Goal: Information Seeking & Learning: Learn about a topic

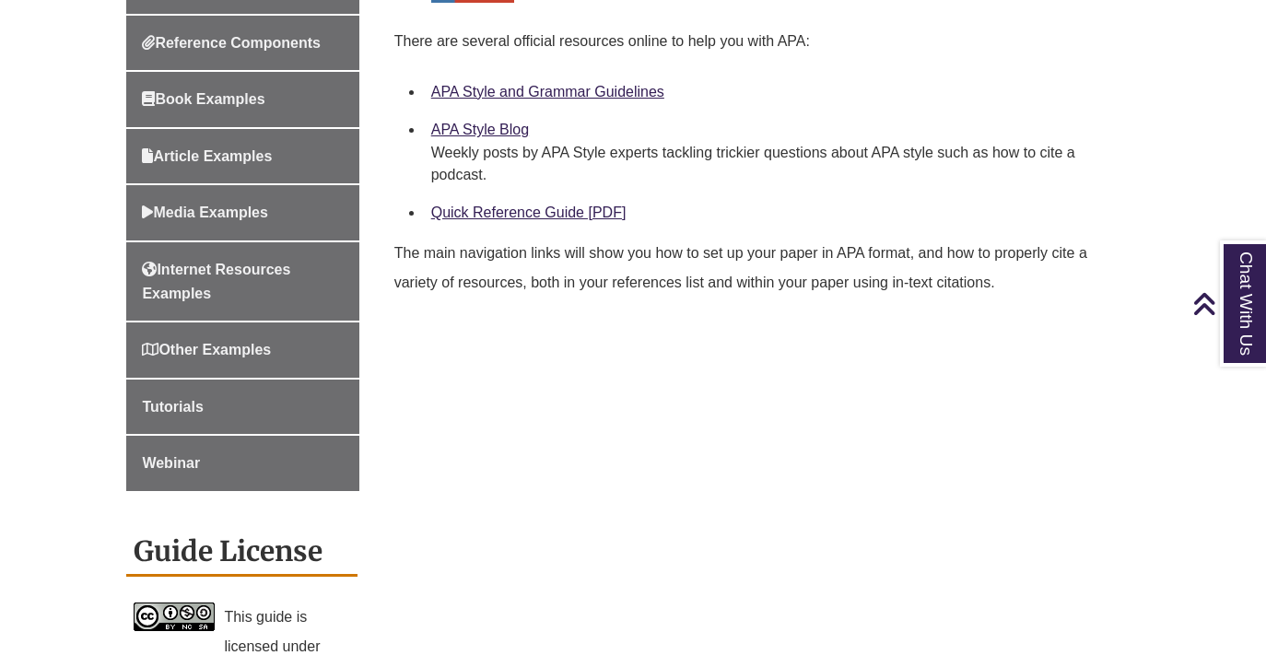
scroll to position [841, 0]
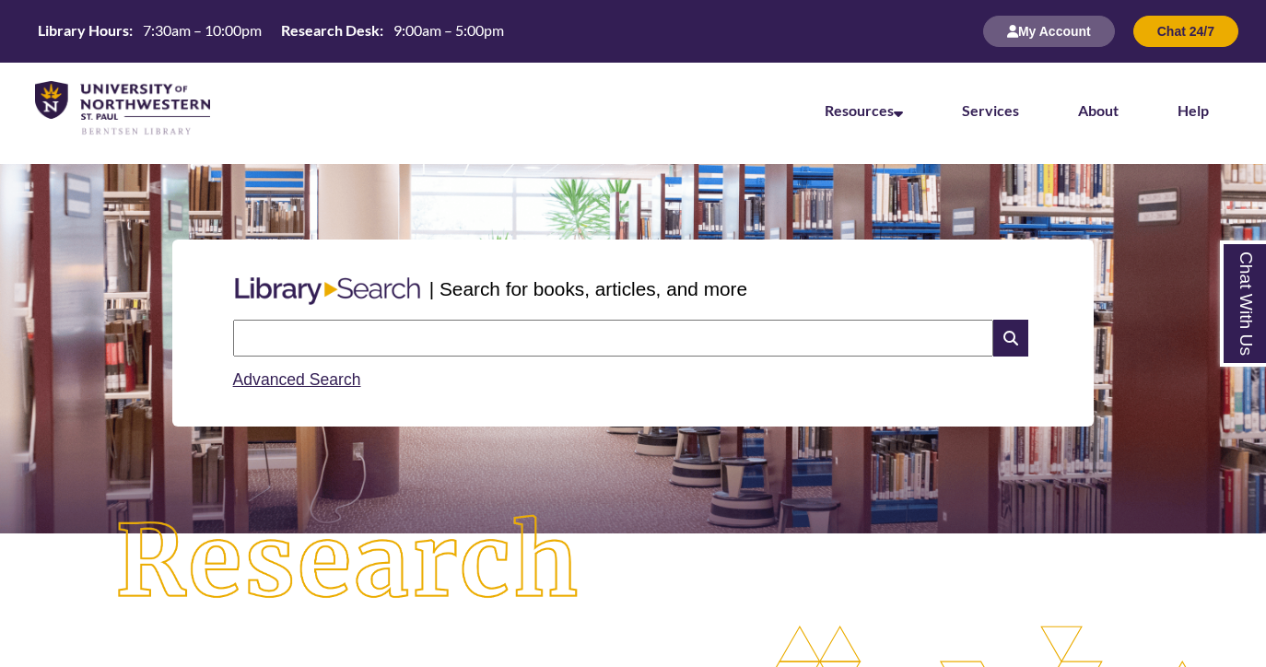
click at [321, 329] on input "text" at bounding box center [613, 338] width 760 height 37
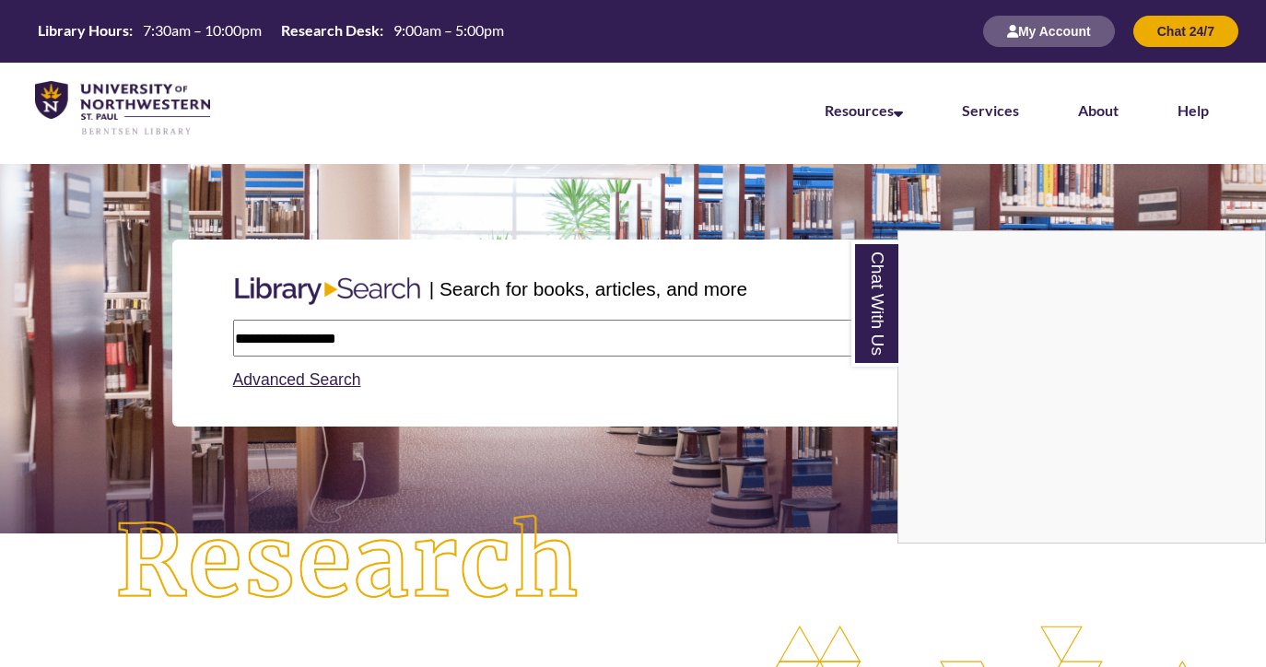
type input "**********"
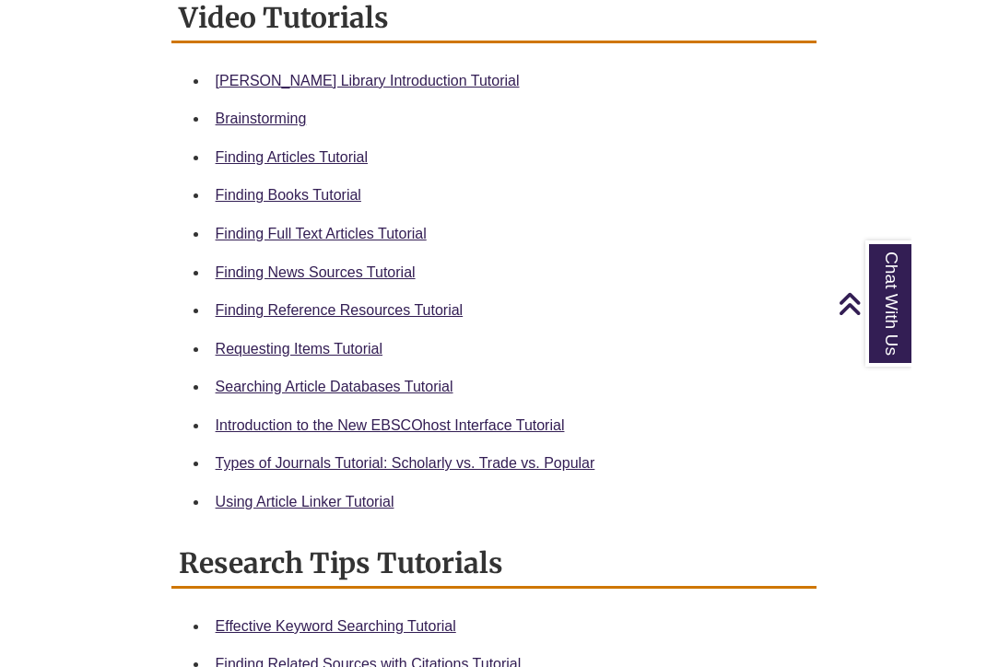
scroll to position [942, 0]
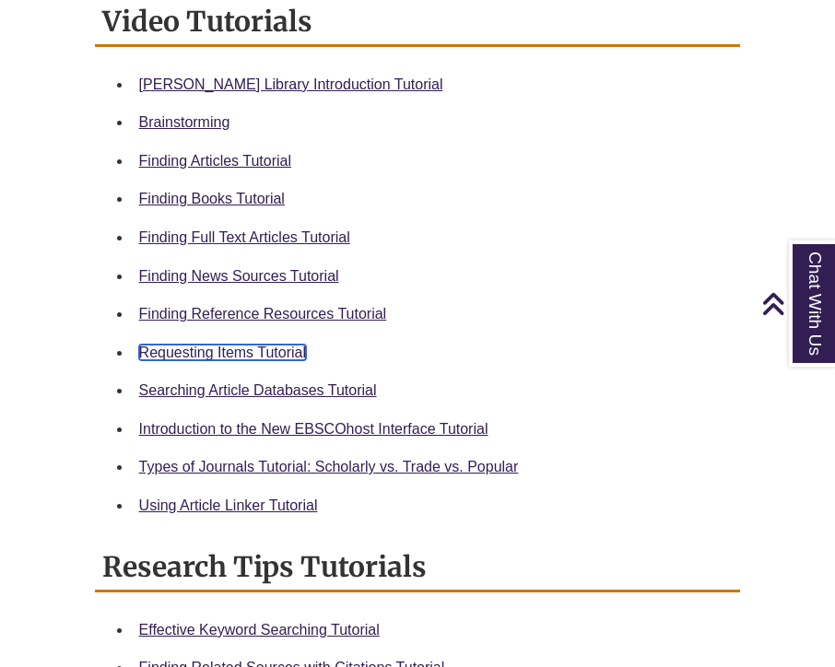
click at [167, 345] on link "Requesting Items Tutorial" at bounding box center [222, 353] width 167 height 16
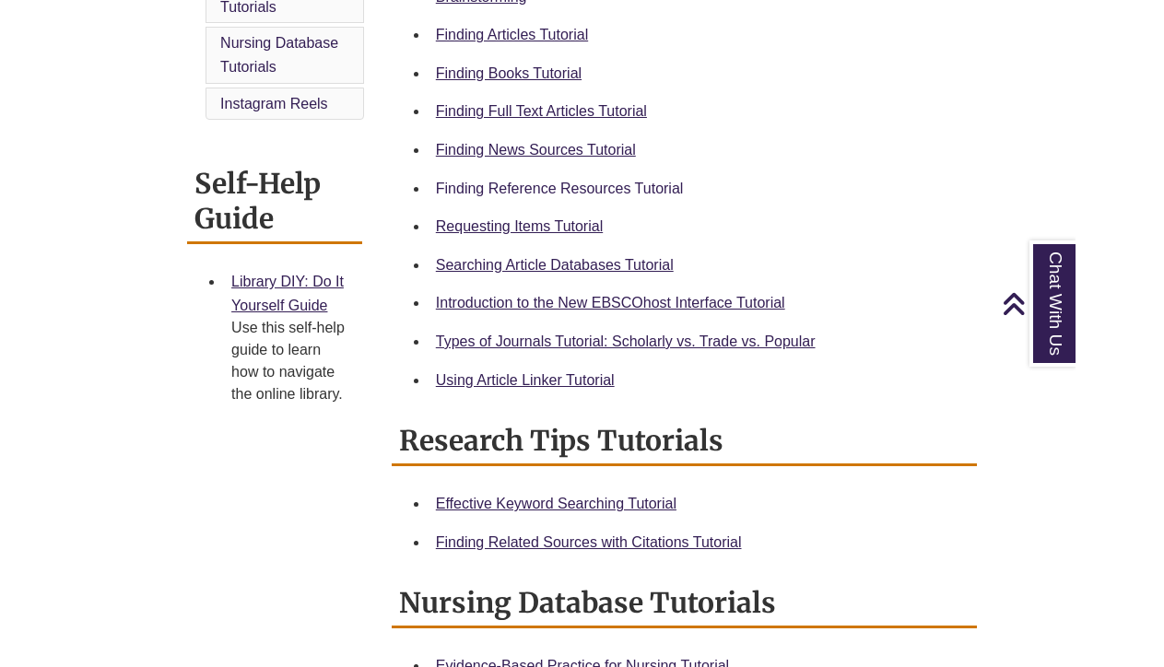
scroll to position [664, 0]
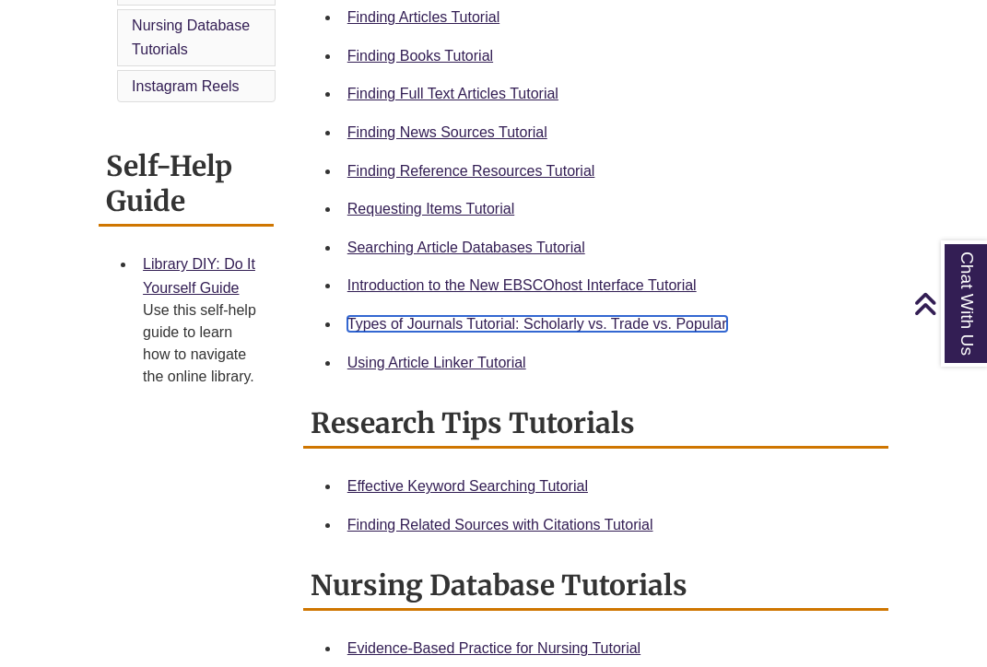
click at [477, 323] on link "Types of Journals Tutorial: Scholarly vs. Trade vs. Popular" at bounding box center [537, 324] width 380 height 16
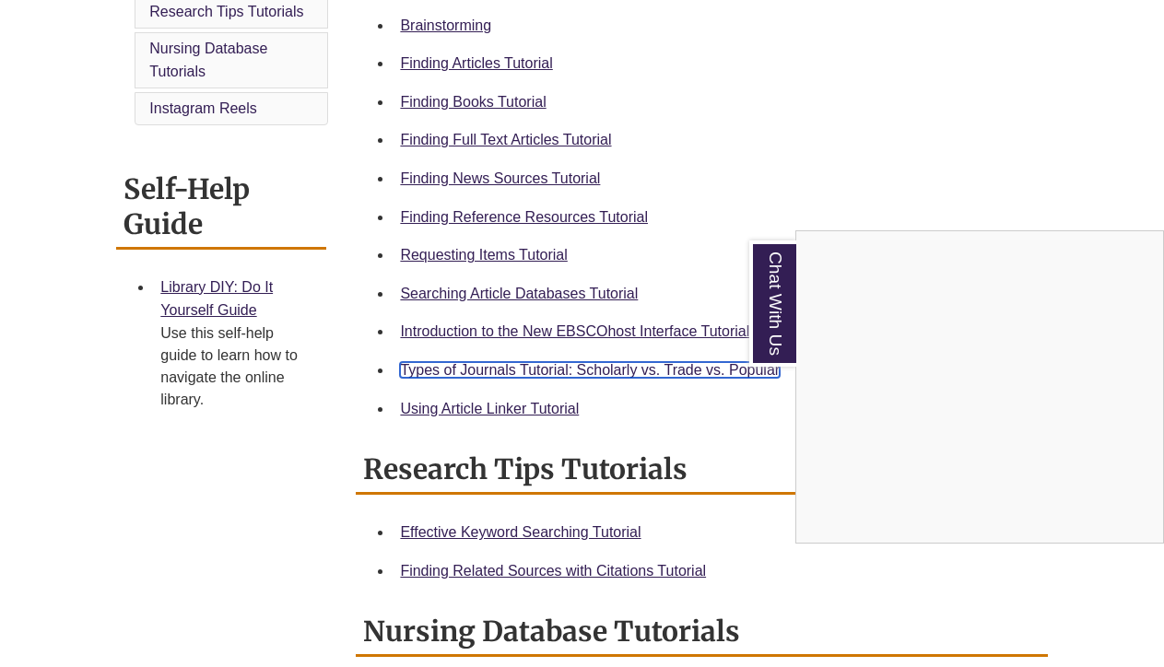
scroll to position [611, 0]
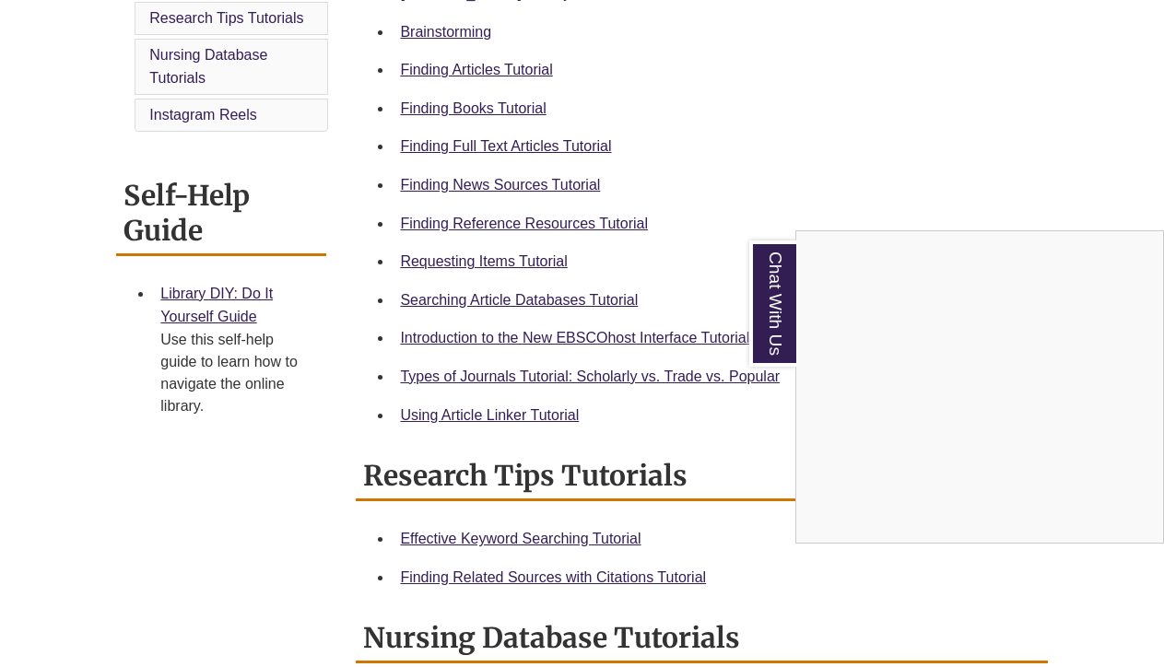
click at [488, 78] on div "Chat With Us" at bounding box center [582, 333] width 1164 height 667
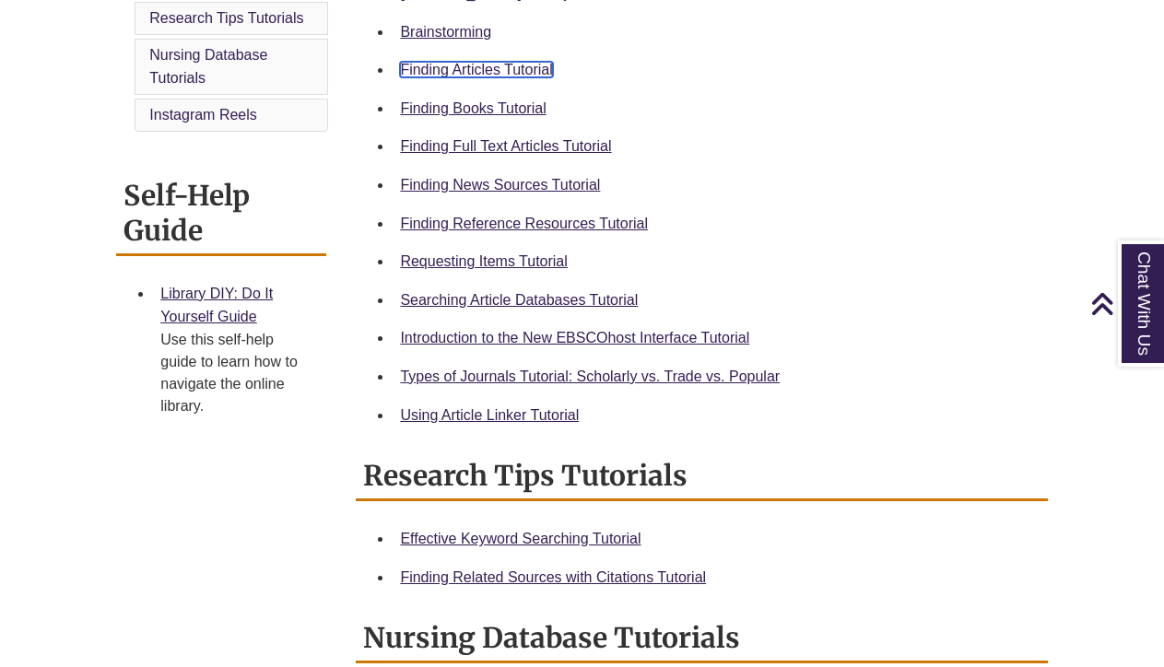
click at [488, 71] on link "Finding Articles Tutorial" at bounding box center [476, 70] width 152 height 16
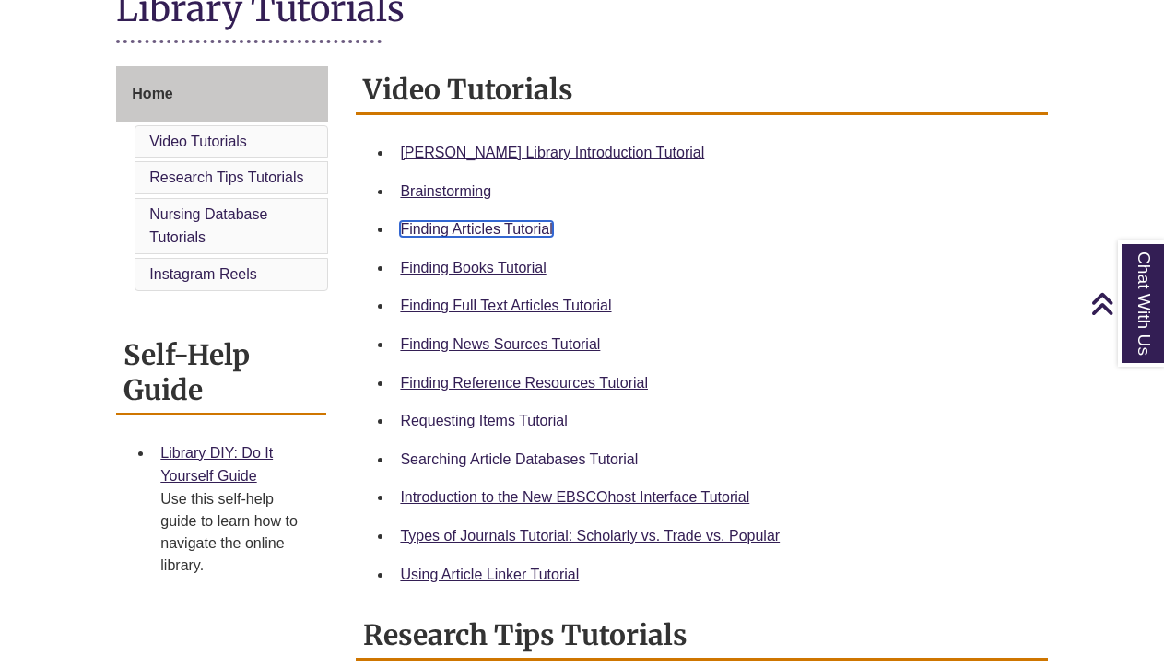
scroll to position [0, 0]
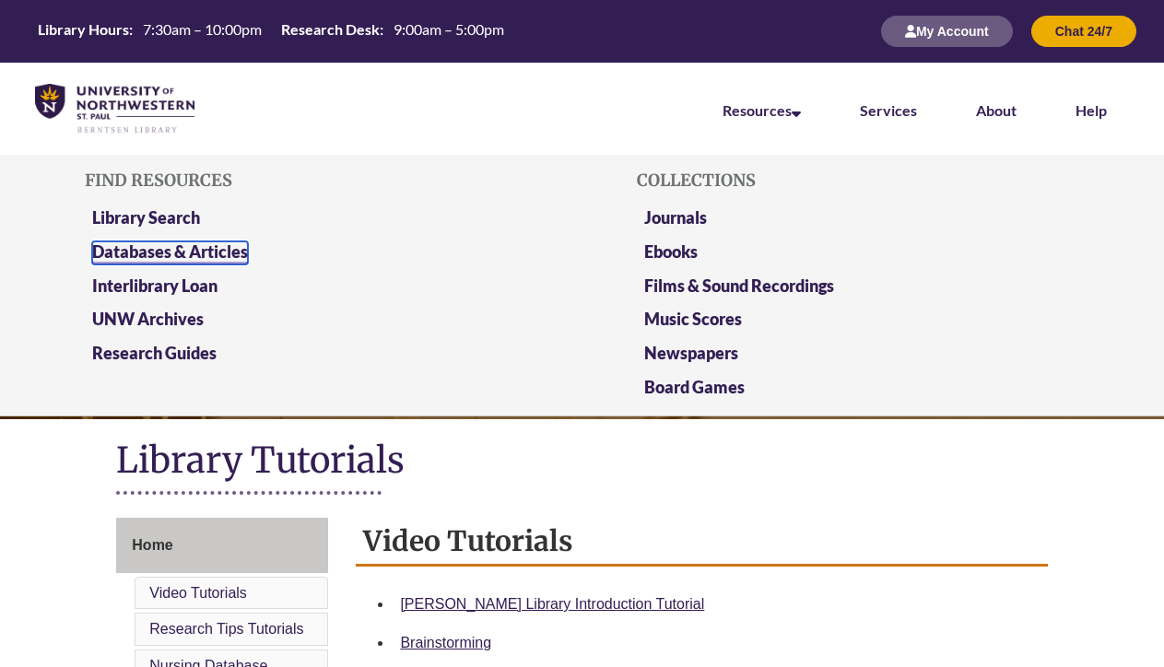
click at [162, 250] on link "Databases & Articles" at bounding box center [170, 252] width 156 height 23
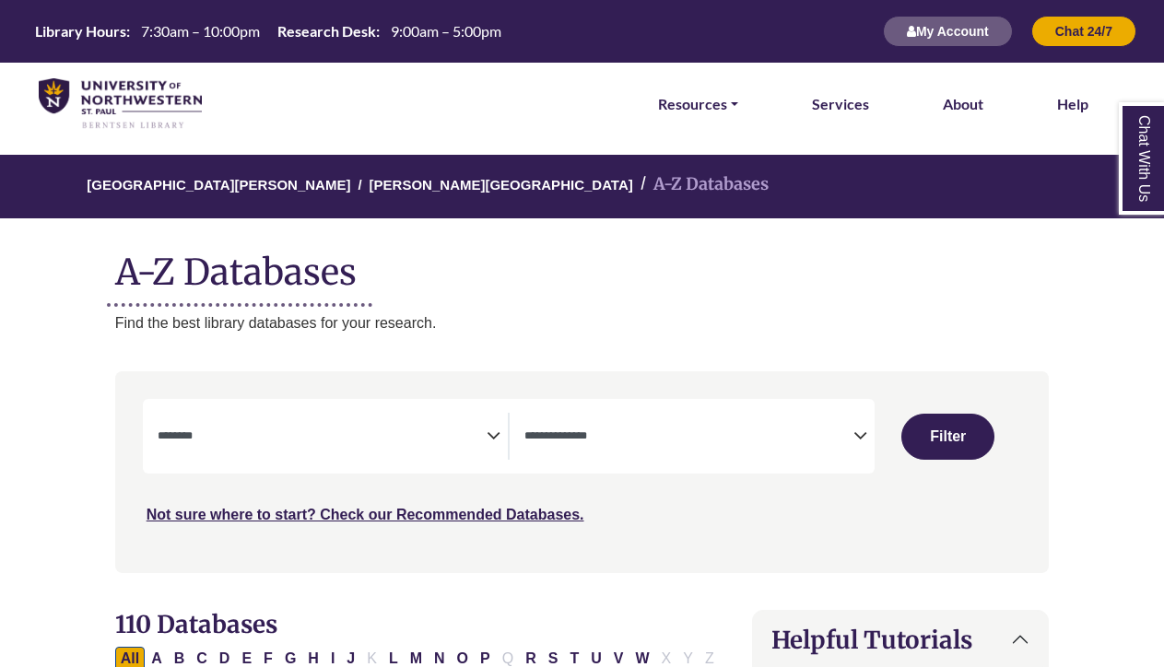
select select "Database Subject Filter"
select select "Database Types Filter"
click at [712, 105] on link "Resources" at bounding box center [698, 104] width 80 height 24
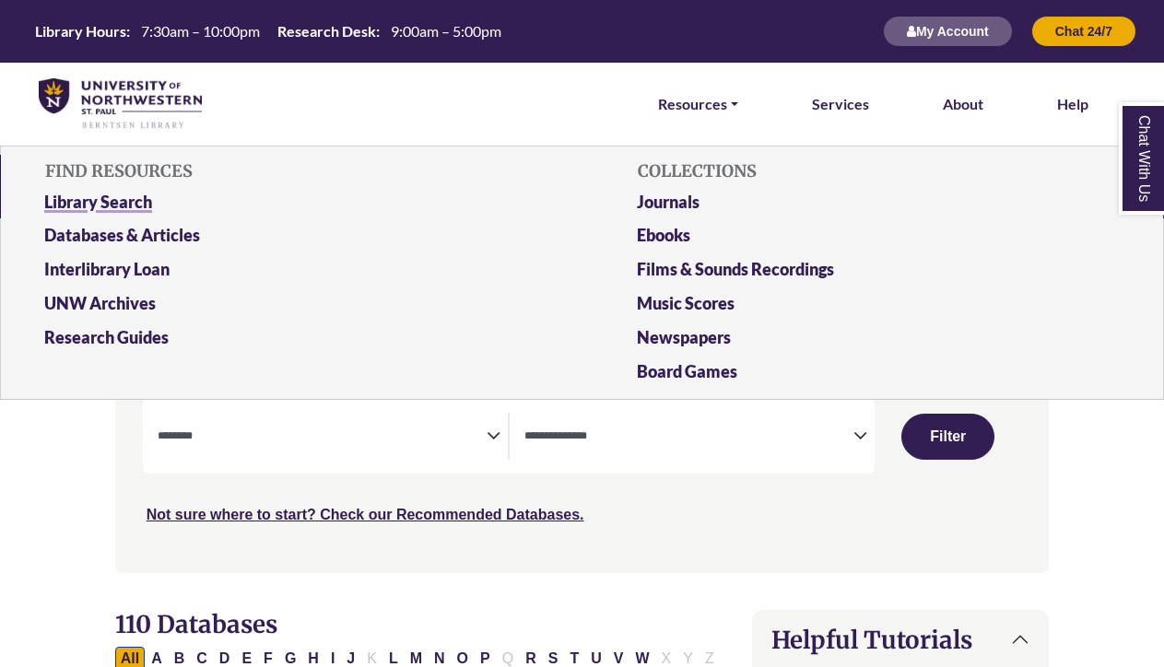
click at [140, 194] on link "Library Search" at bounding box center [285, 206] width 511 height 34
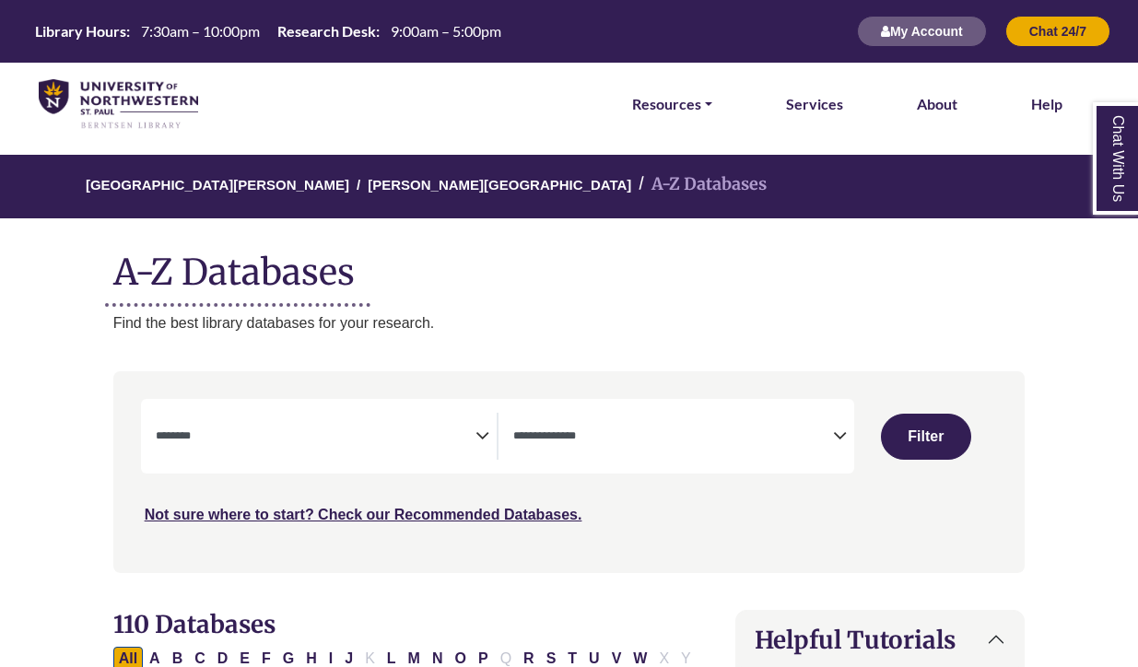
select select "Database Subject Filter"
select select "Database Types Filter"
click at [288, 438] on textarea "Search" at bounding box center [316, 437] width 320 height 15
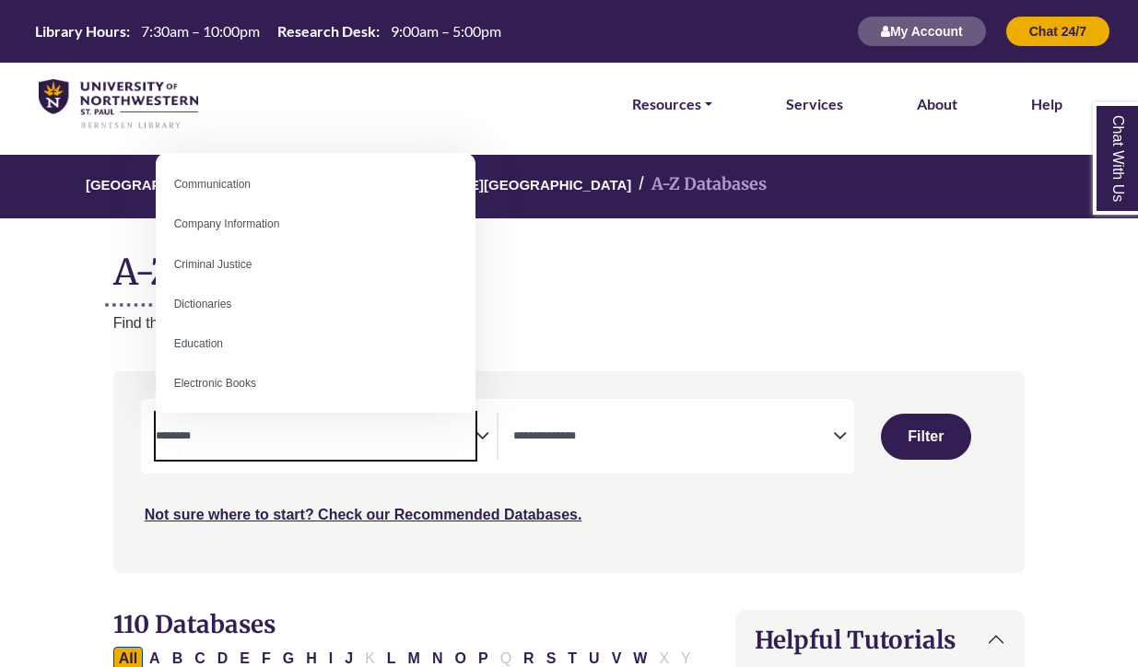
scroll to position [373, 0]
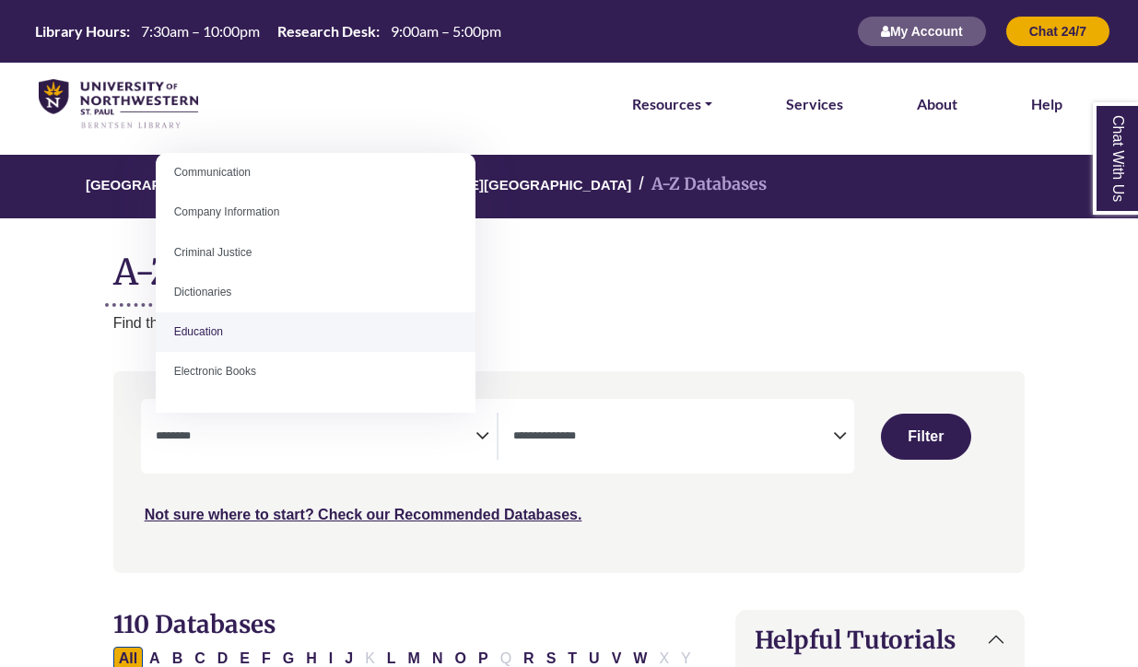
select select "*****"
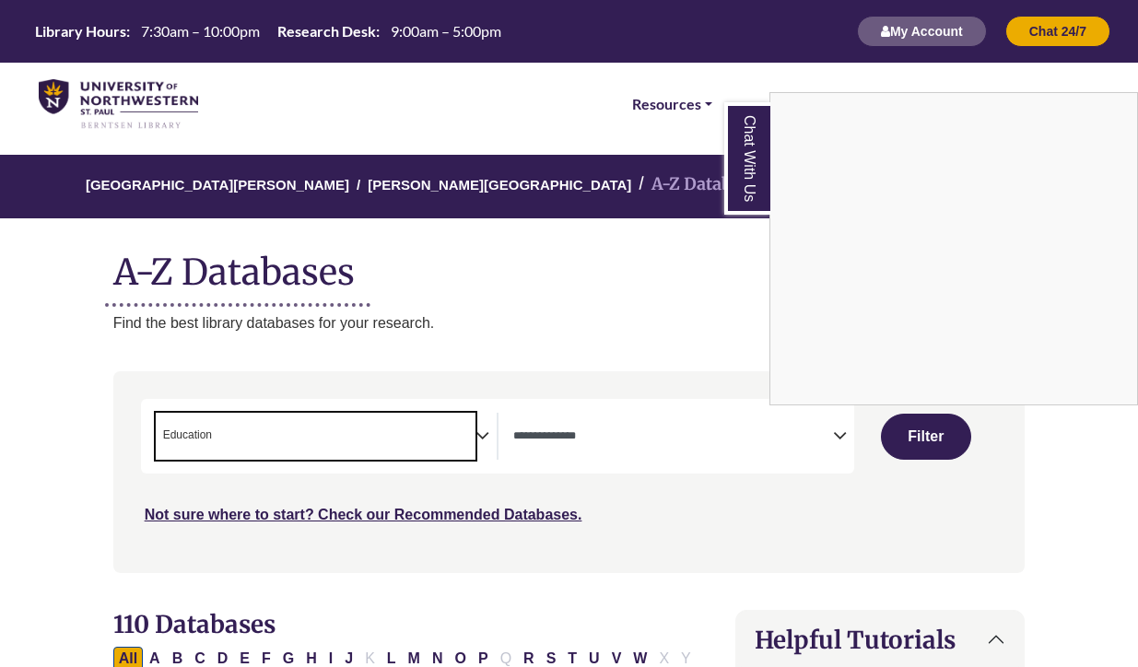
click at [919, 436] on div "Chat With Us" at bounding box center [569, 333] width 1138 height 667
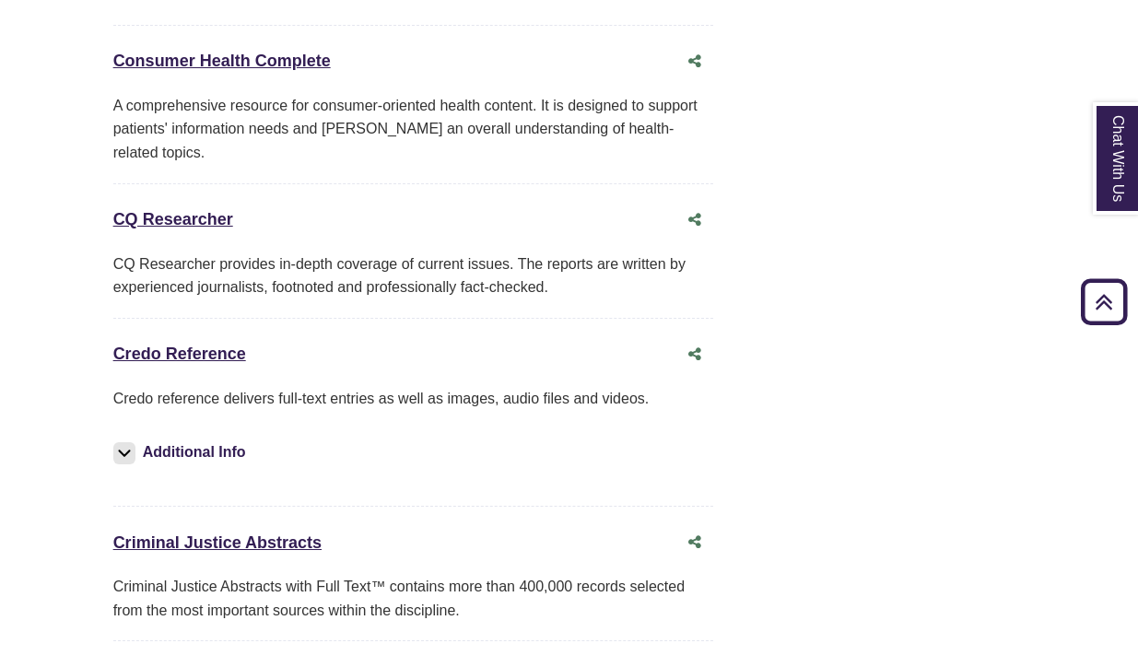
scroll to position [2283, 0]
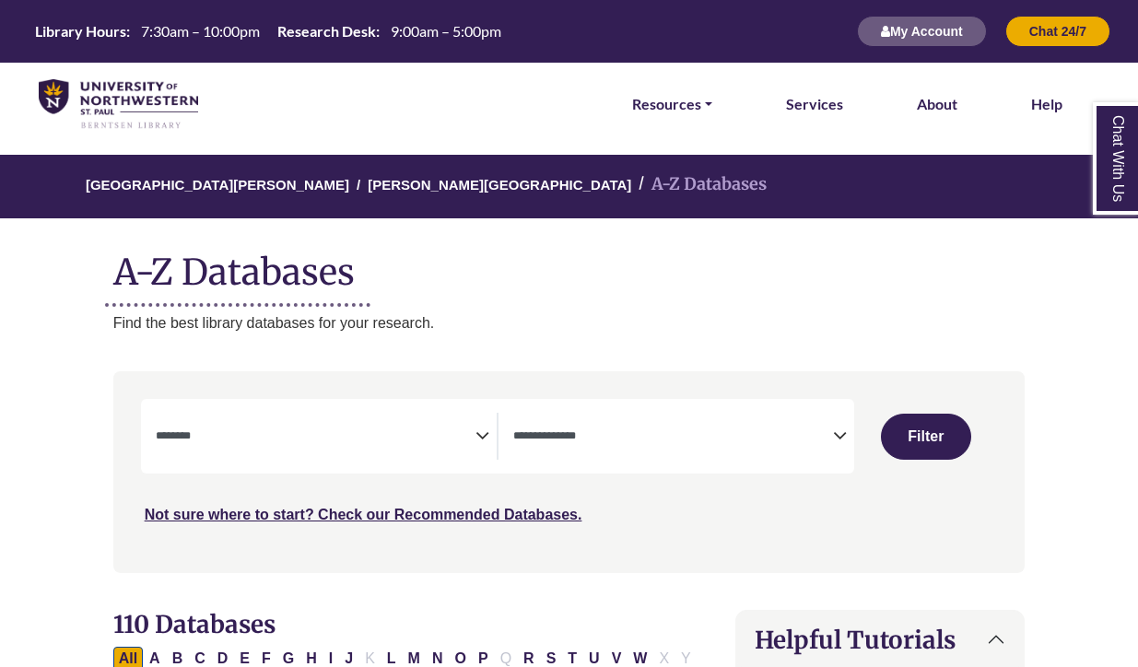
select select "Database Subject Filter"
select select "Database Types Filter"
click at [300, 430] on textarea "Search" at bounding box center [316, 437] width 320 height 15
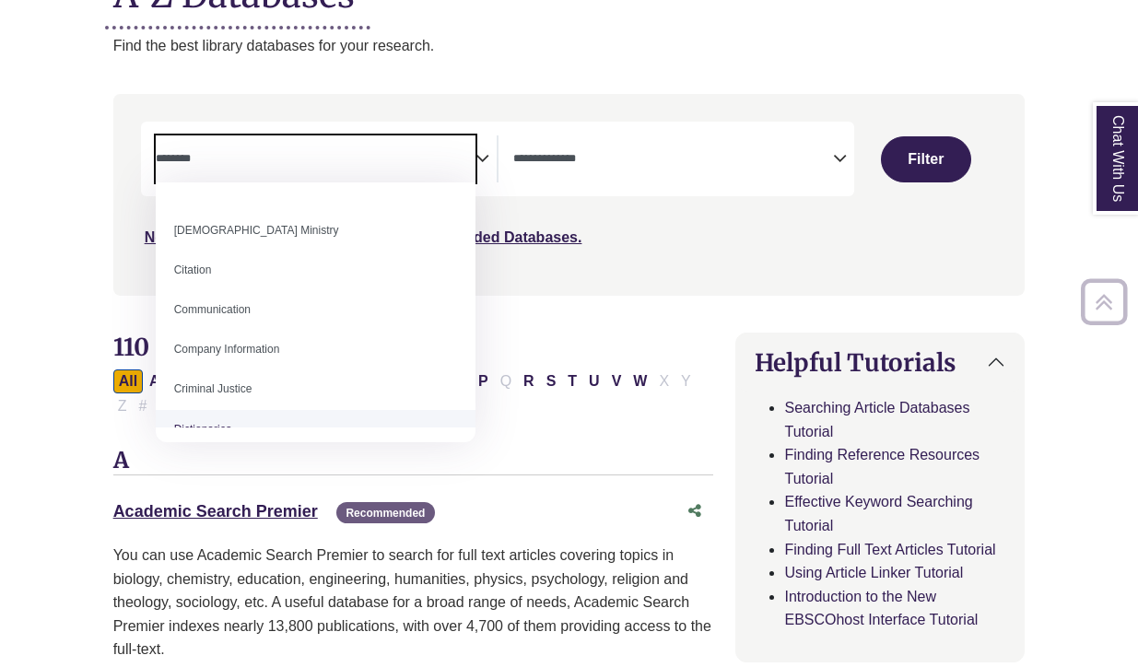
scroll to position [290, 0]
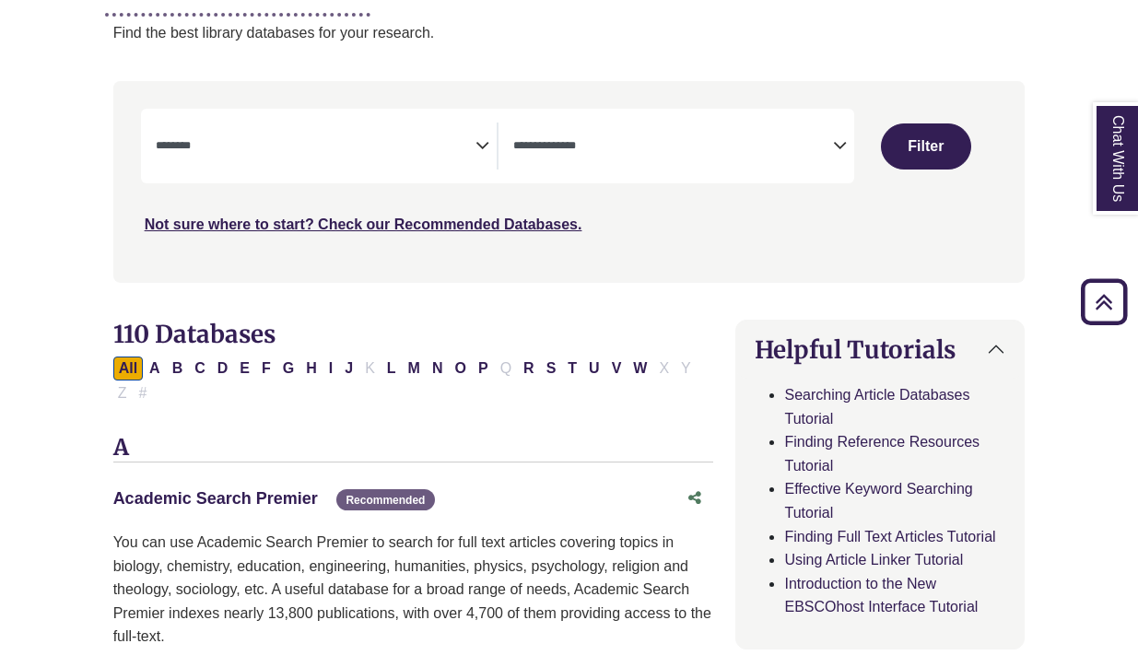
click at [193, 492] on link "Academic Search Premier This link opens in a new window" at bounding box center [215, 498] width 205 height 18
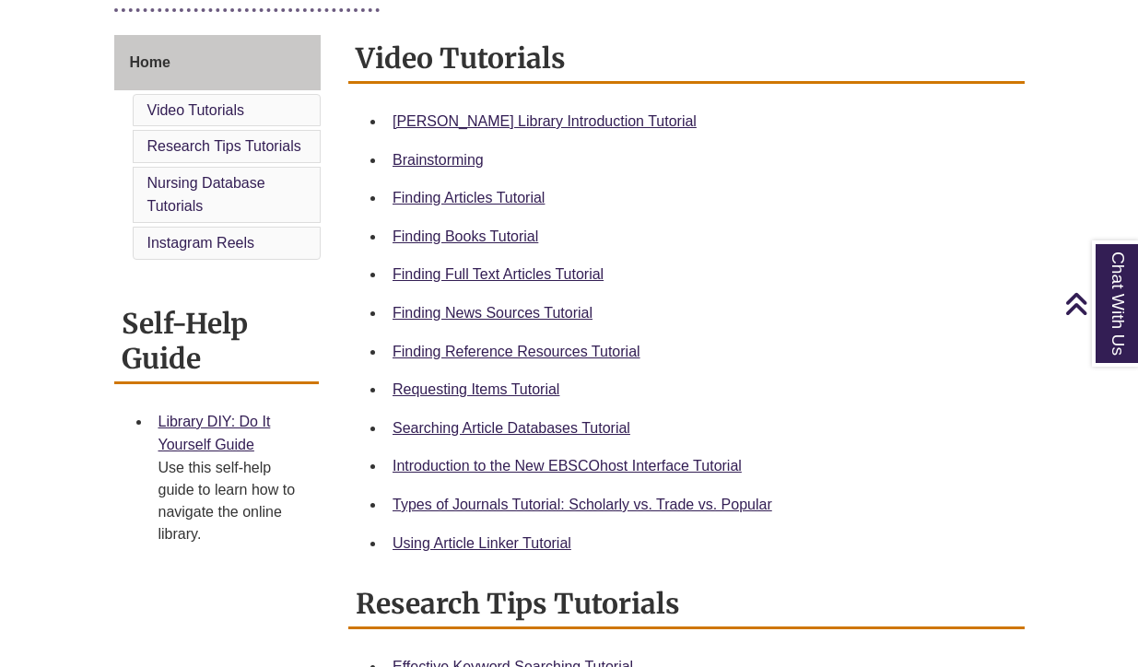
scroll to position [488, 0]
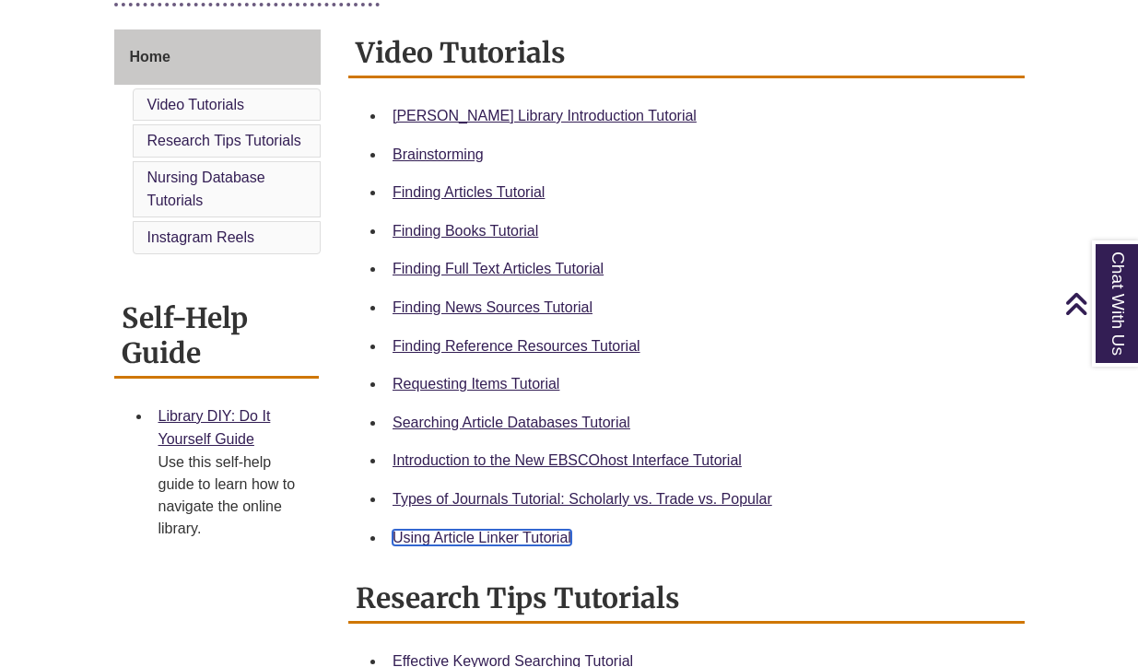
click at [437, 535] on link "Using Article Linker Tutorial" at bounding box center [482, 538] width 179 height 16
